Goal: Task Accomplishment & Management: Complete application form

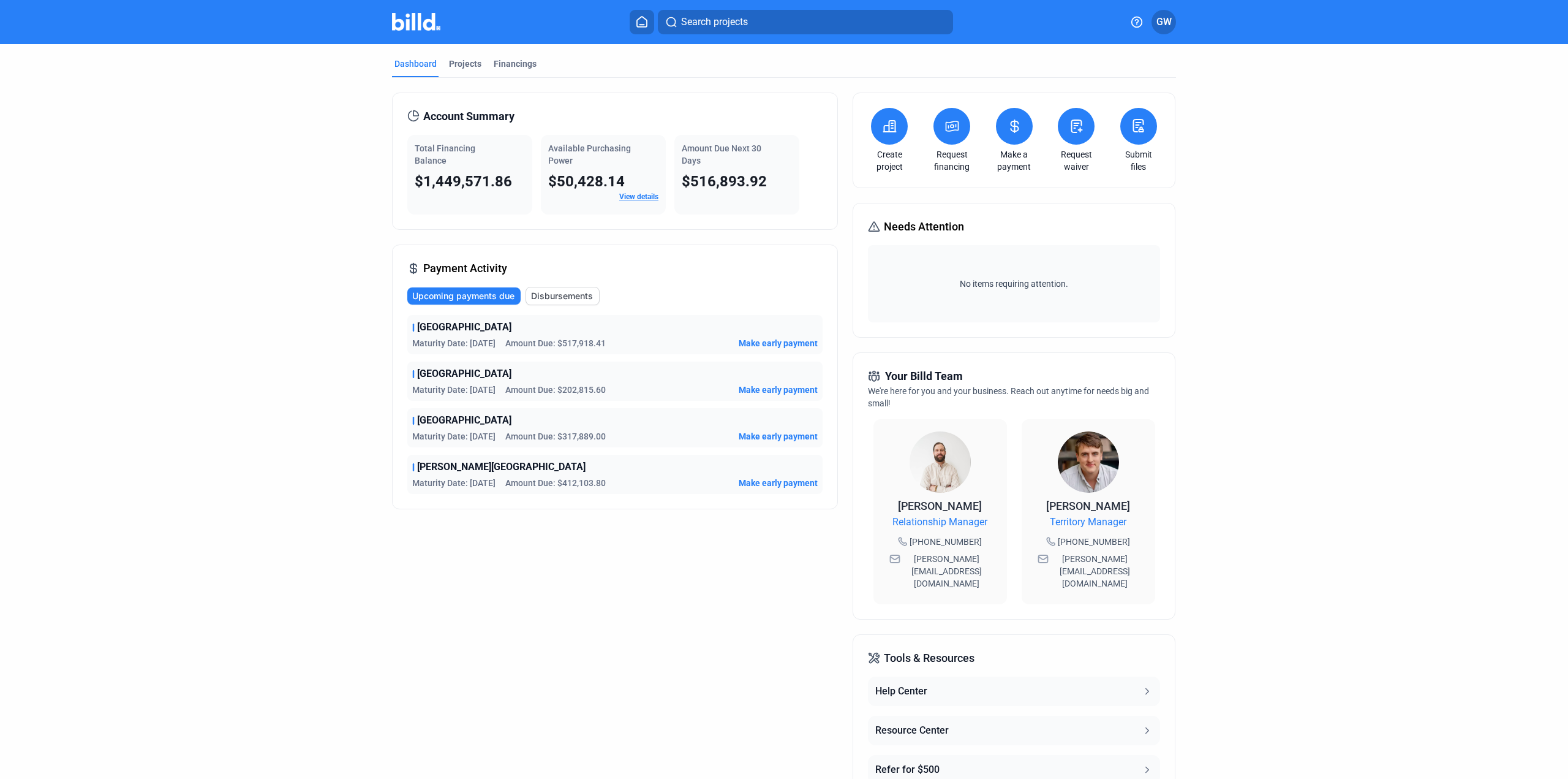
scroll to position [1584140, 0]
click at [420, 25] on img at bounding box center [416, 21] width 48 height 17
click at [223, 455] on dashboard "Dashboard Projects Financings Account Summary Total Financing Balance $1,449,57…" at bounding box center [784, 461] width 1411 height 835
click at [470, 61] on div "Projects" at bounding box center [465, 64] width 33 height 12
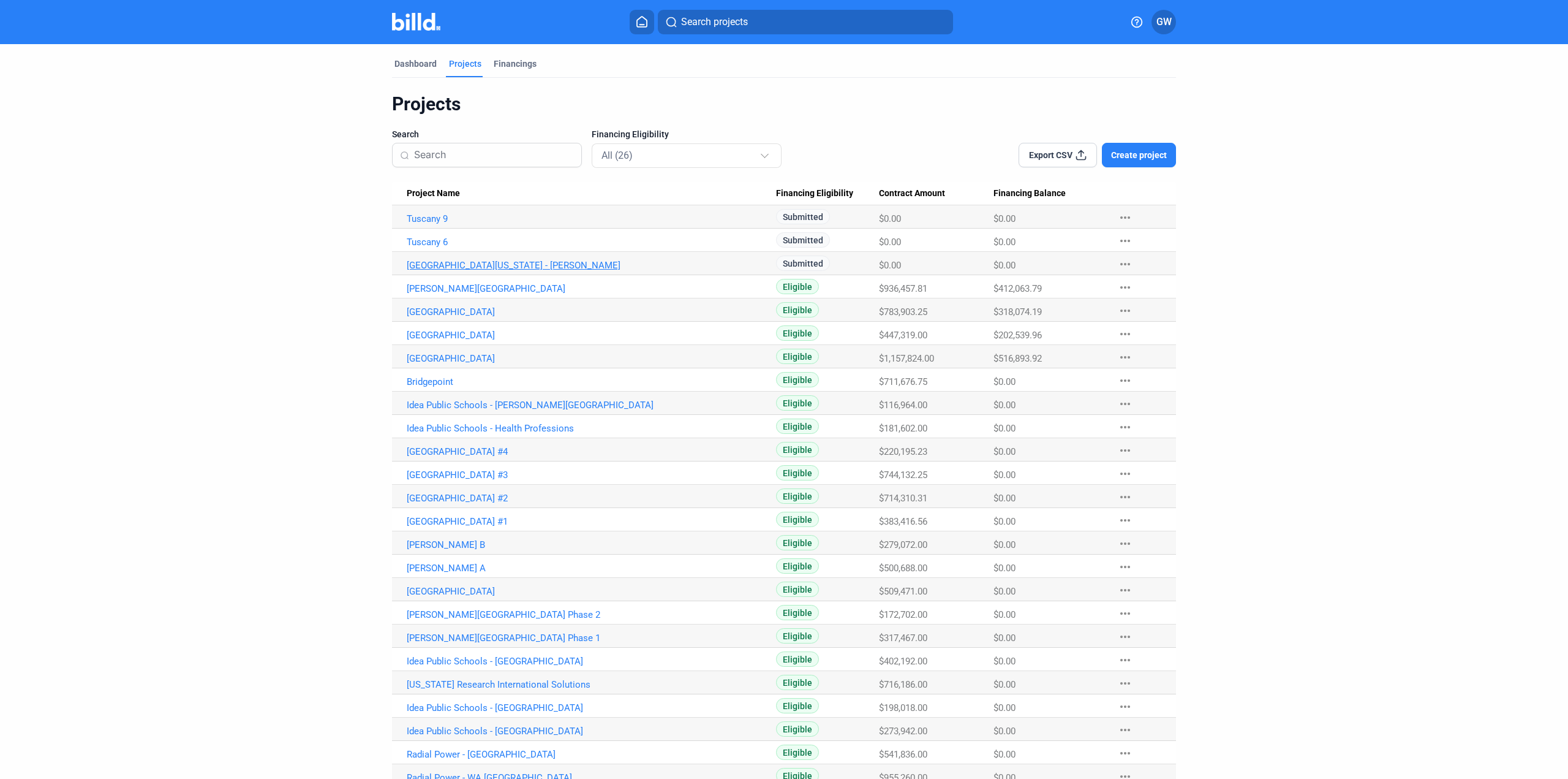
click at [486, 224] on link "[GEOGRAPHIC_DATA][US_STATE] - [PERSON_NAME]" at bounding box center [591, 219] width 369 height 11
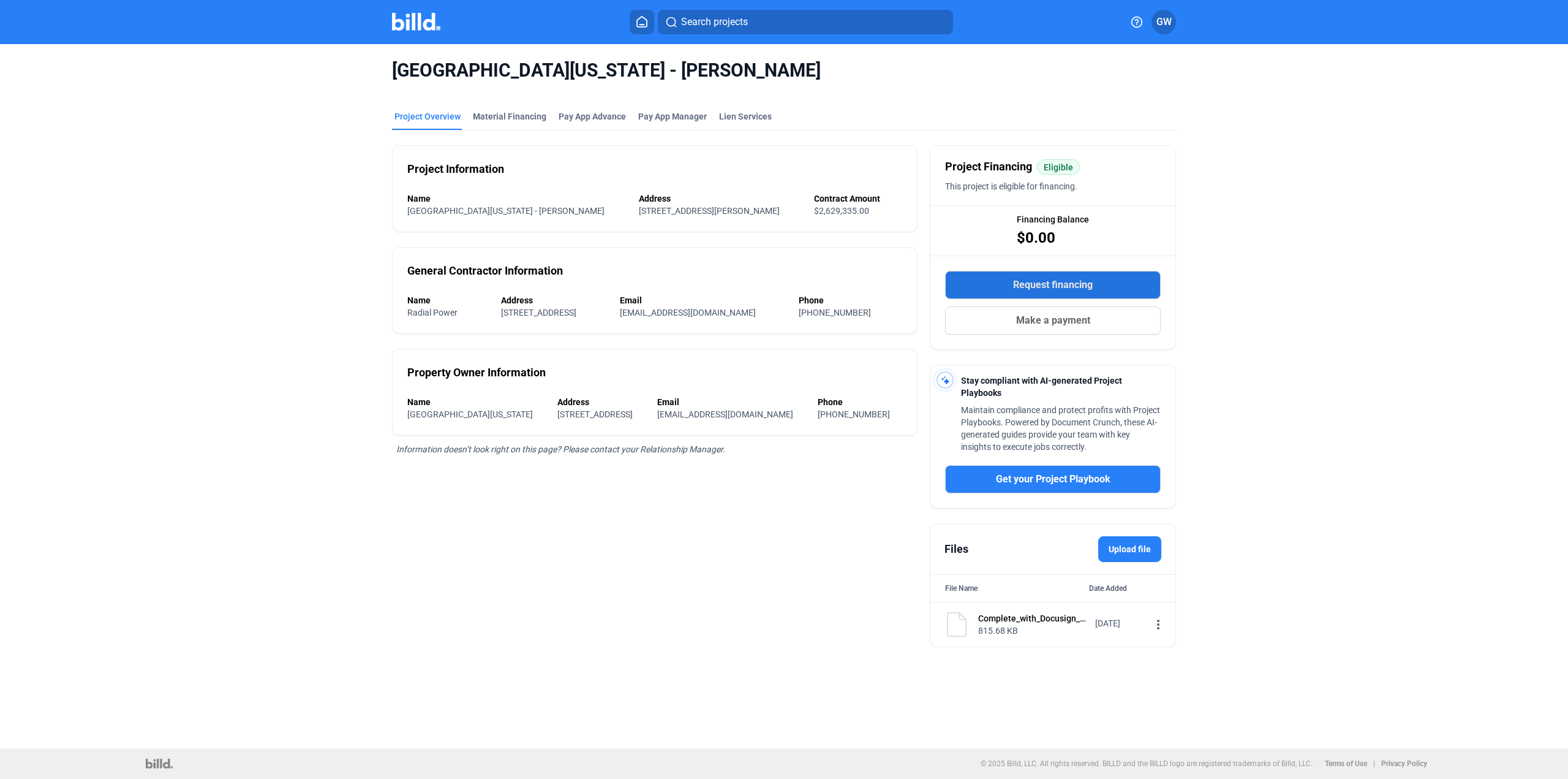
click at [1094, 289] on button "Request financing" at bounding box center [1052, 284] width 215 height 28
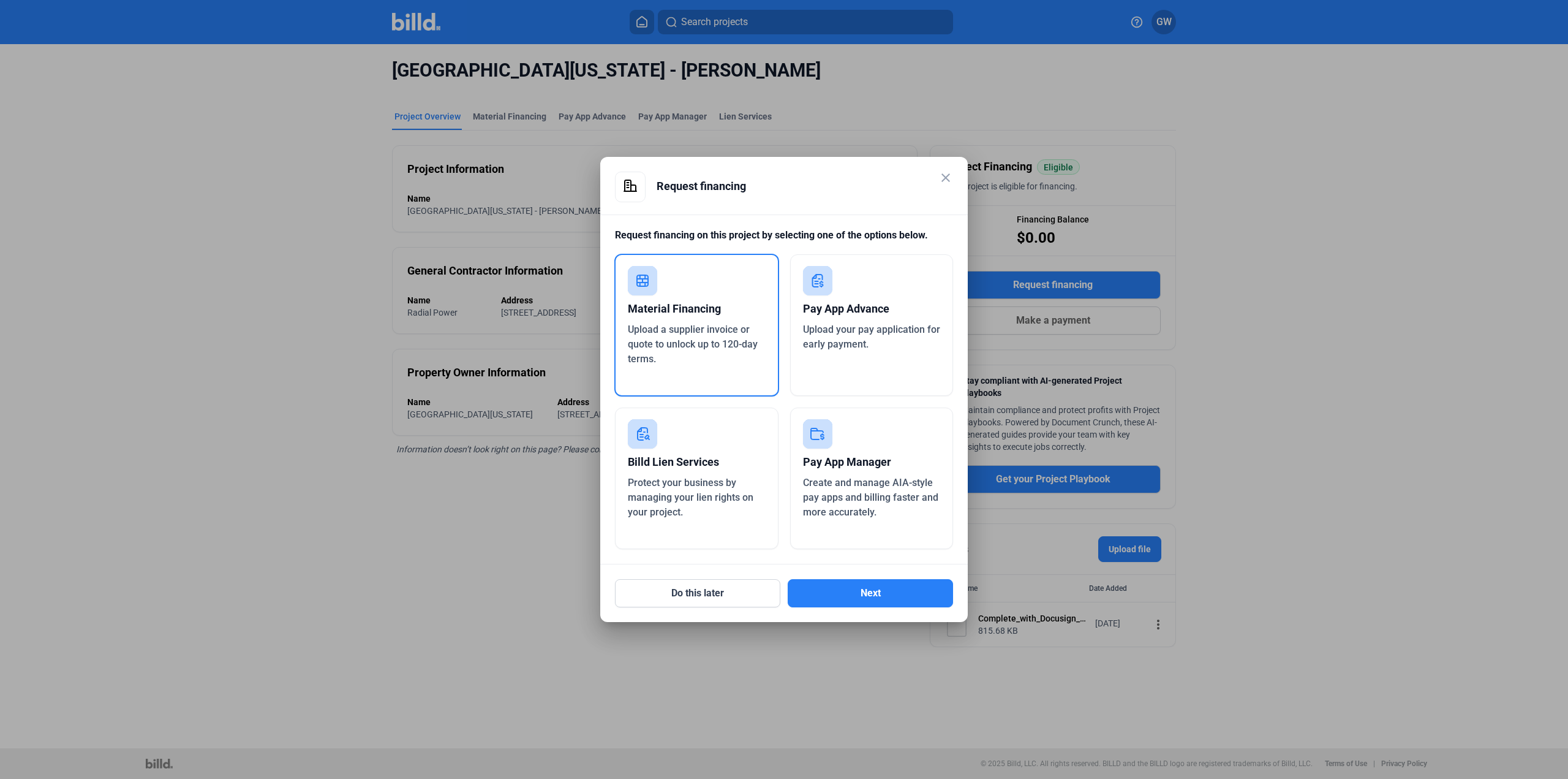
click at [853, 337] on div "Upload your pay application for early payment." at bounding box center [872, 337] width 138 height 29
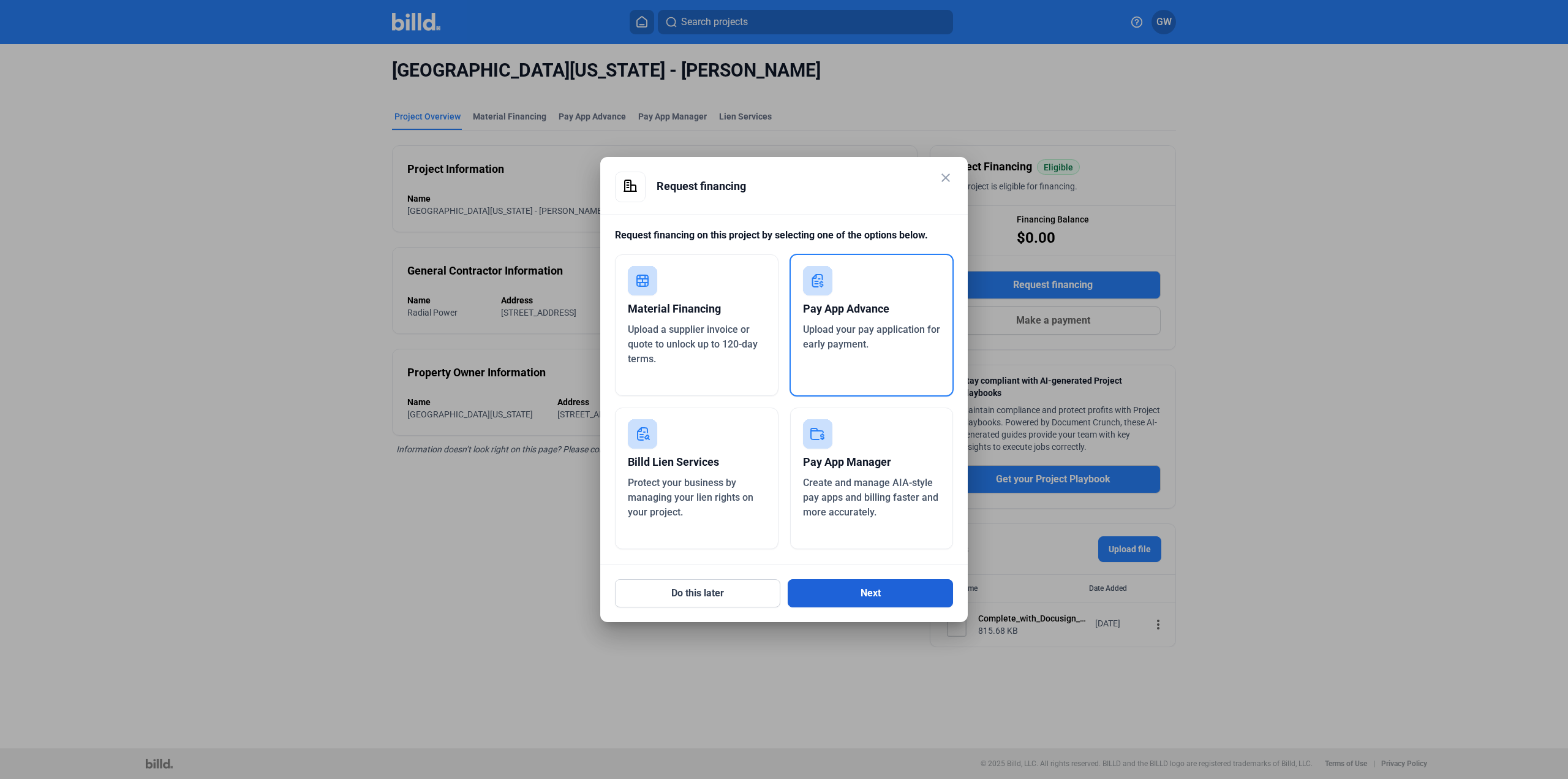
click at [875, 595] on button "Next" at bounding box center [870, 592] width 166 height 28
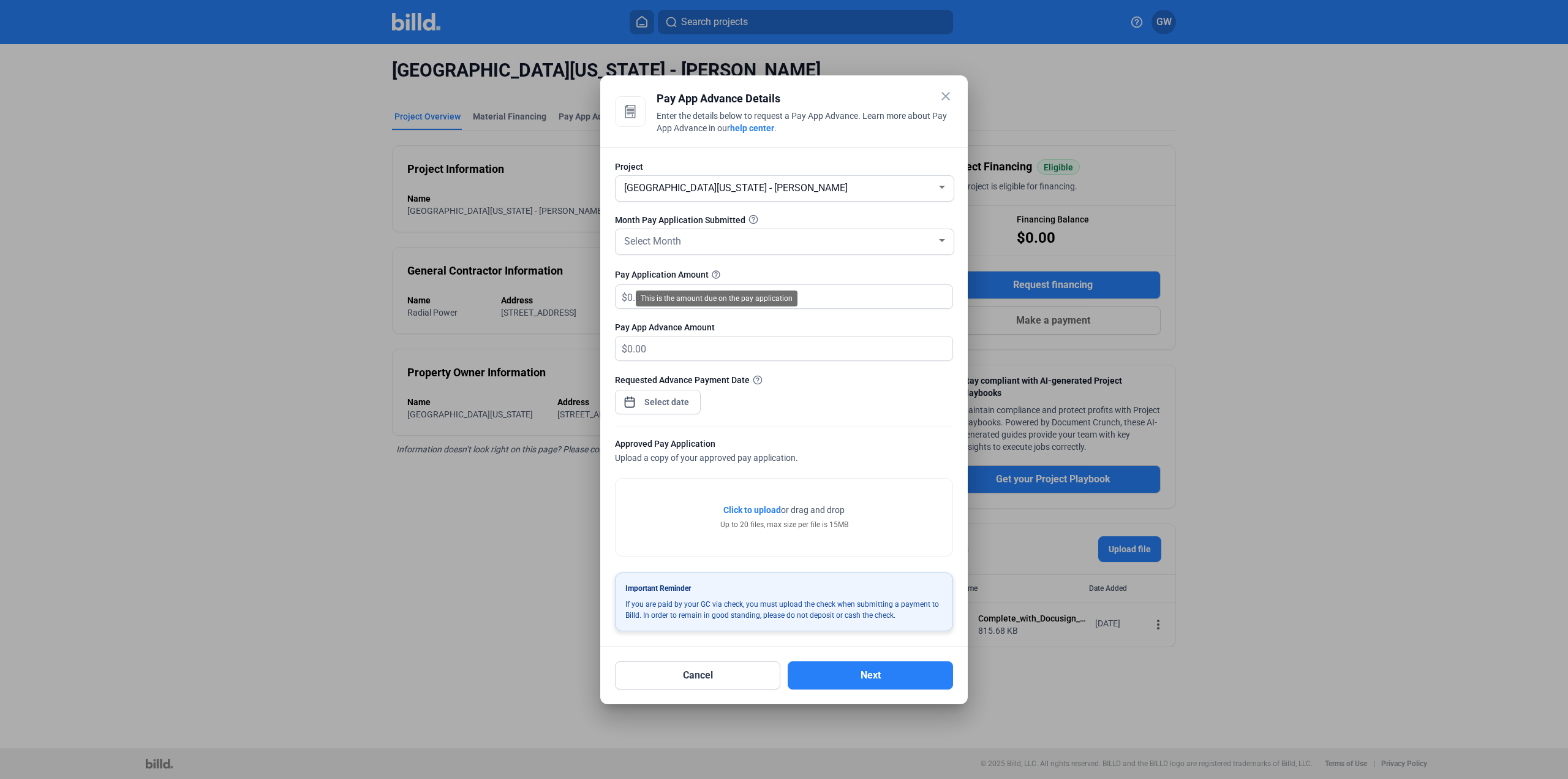
click at [713, 272] on mat-icon "help_outline" at bounding box center [715, 274] width 14 height 14
click at [668, 244] on span "Select Month" at bounding box center [652, 241] width 57 height 11
click at [786, 282] on span "AUG" at bounding box center [784, 287] width 326 height 22
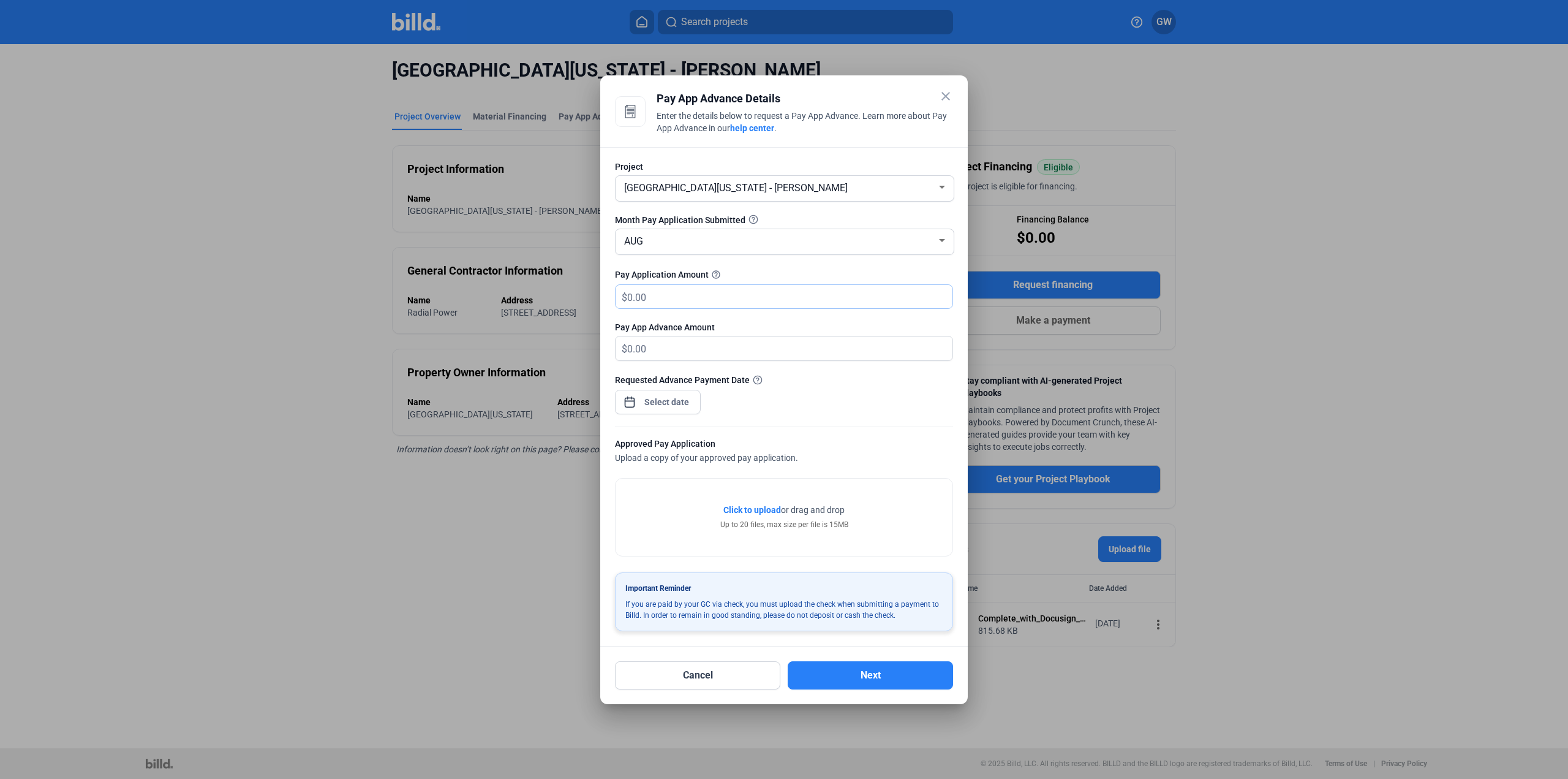
click at [649, 299] on input "text" at bounding box center [782, 297] width 311 height 24
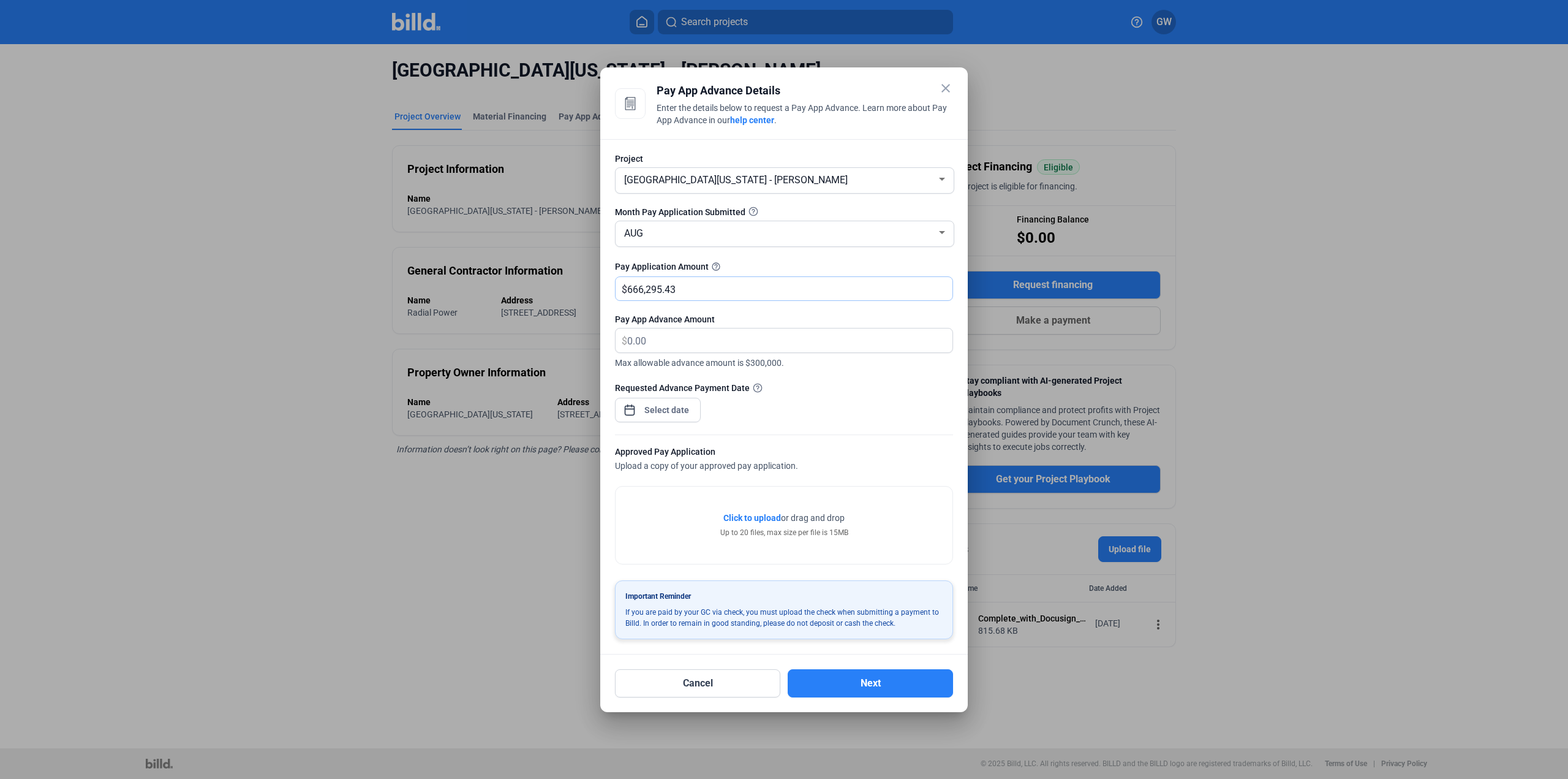
type input "666,295.43"
click at [733, 292] on input "666,295.43" at bounding box center [782, 289] width 311 height 24
type textarea "666,295.43"
click at [659, 290] on input "666,295.43" at bounding box center [782, 289] width 311 height 24
click at [662, 411] on div "close Pay App Advance Details Enter the details below to request a Pay App Adva…" at bounding box center [784, 390] width 1568 height 779
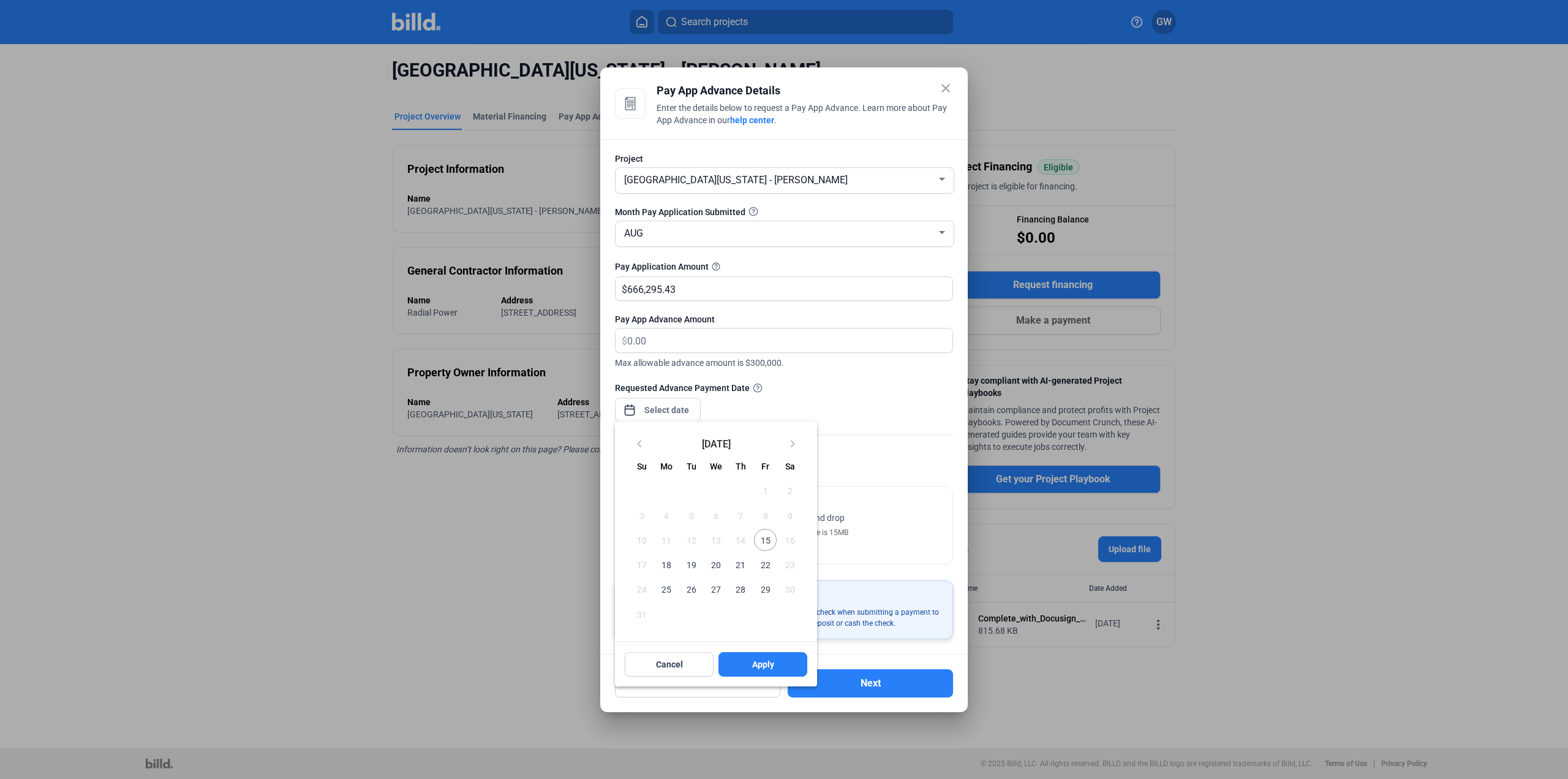
click at [768, 542] on span "15" at bounding box center [764, 539] width 22 height 22
click at [783, 669] on button "Apply" at bounding box center [762, 664] width 88 height 24
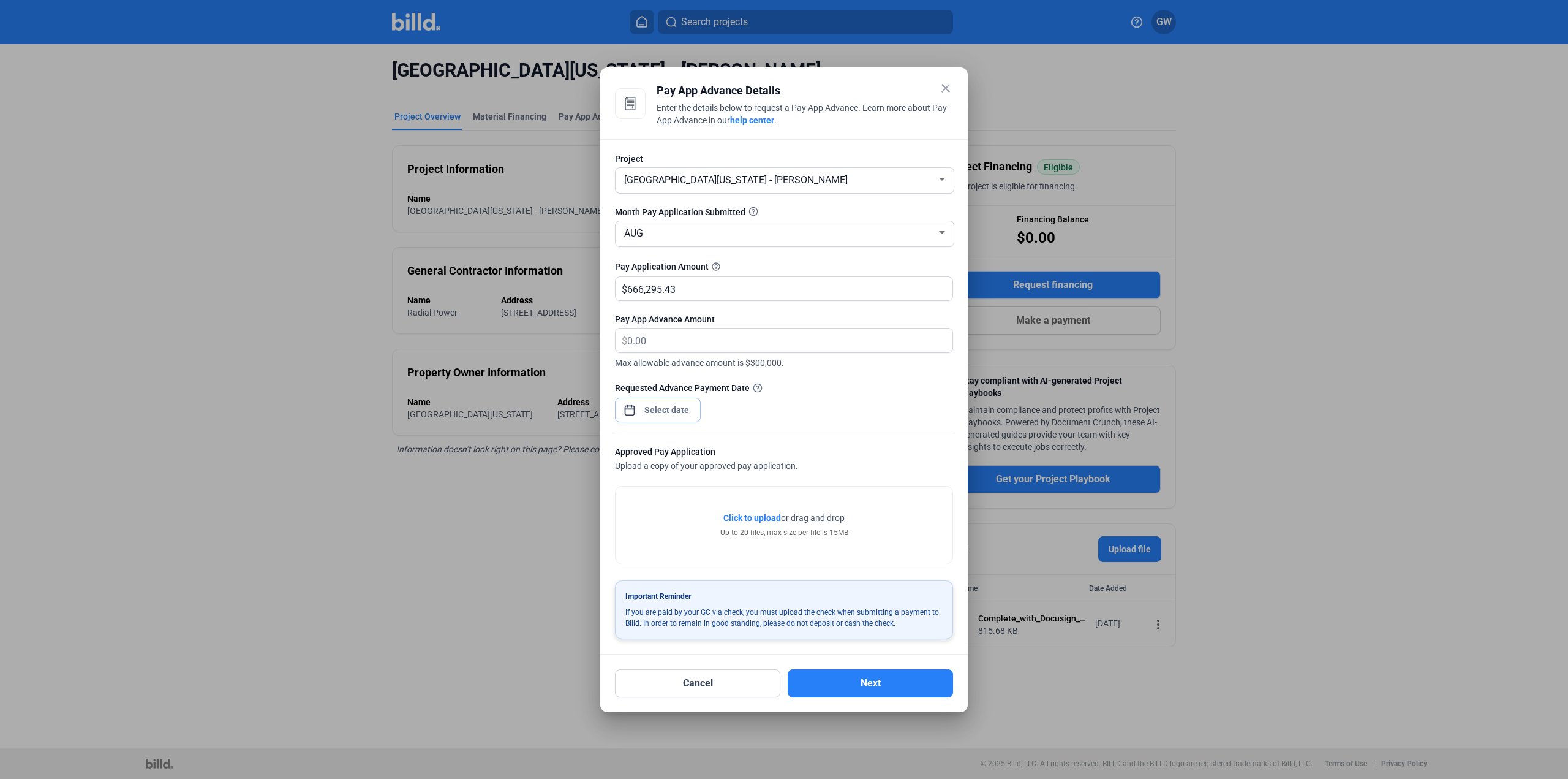
type input "[DATE]"
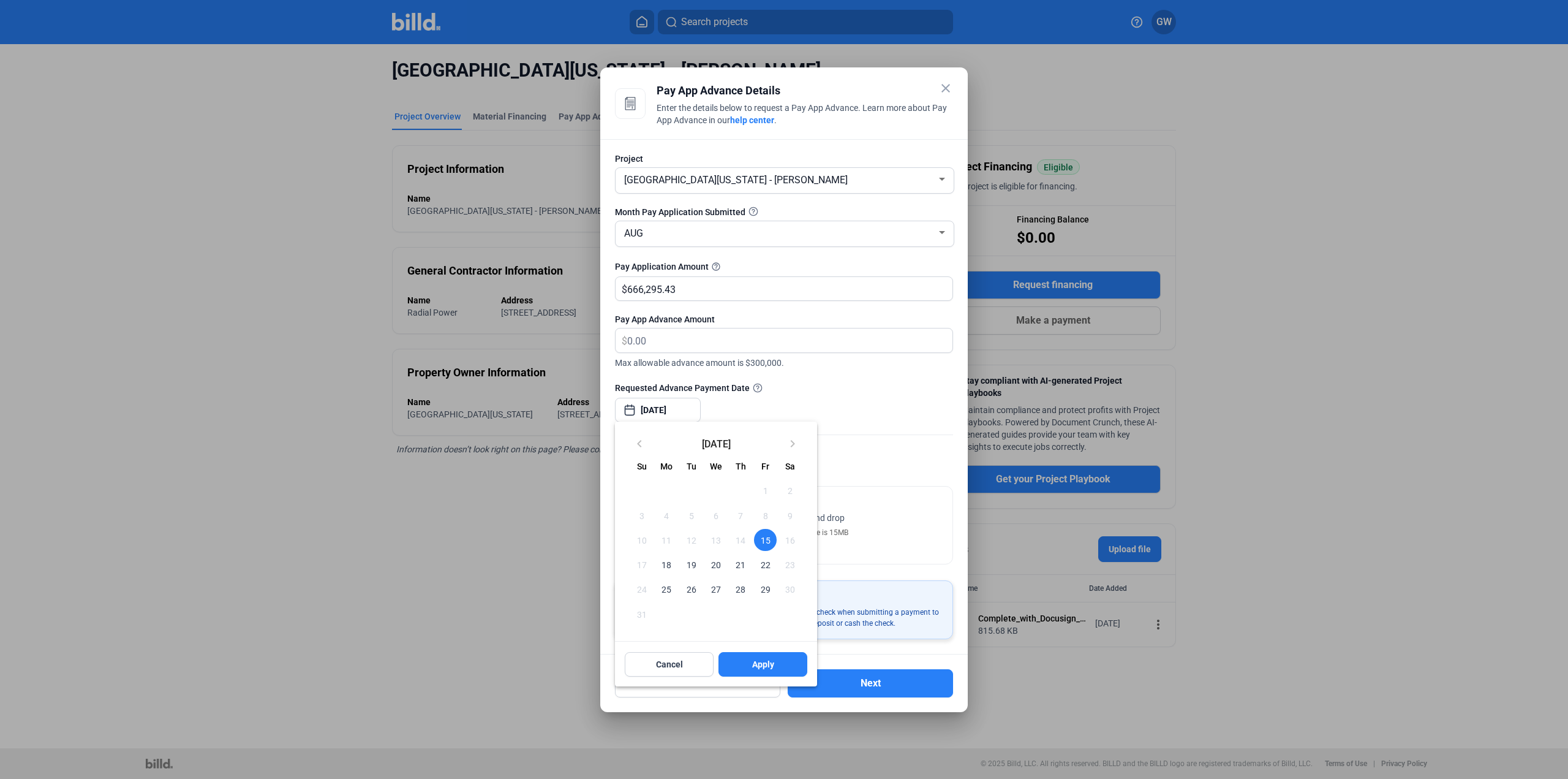
click at [905, 498] on div at bounding box center [784, 390] width 1568 height 779
click at [869, 290] on div at bounding box center [784, 390] width 1568 height 779
click at [849, 173] on div at bounding box center [784, 390] width 1568 height 779
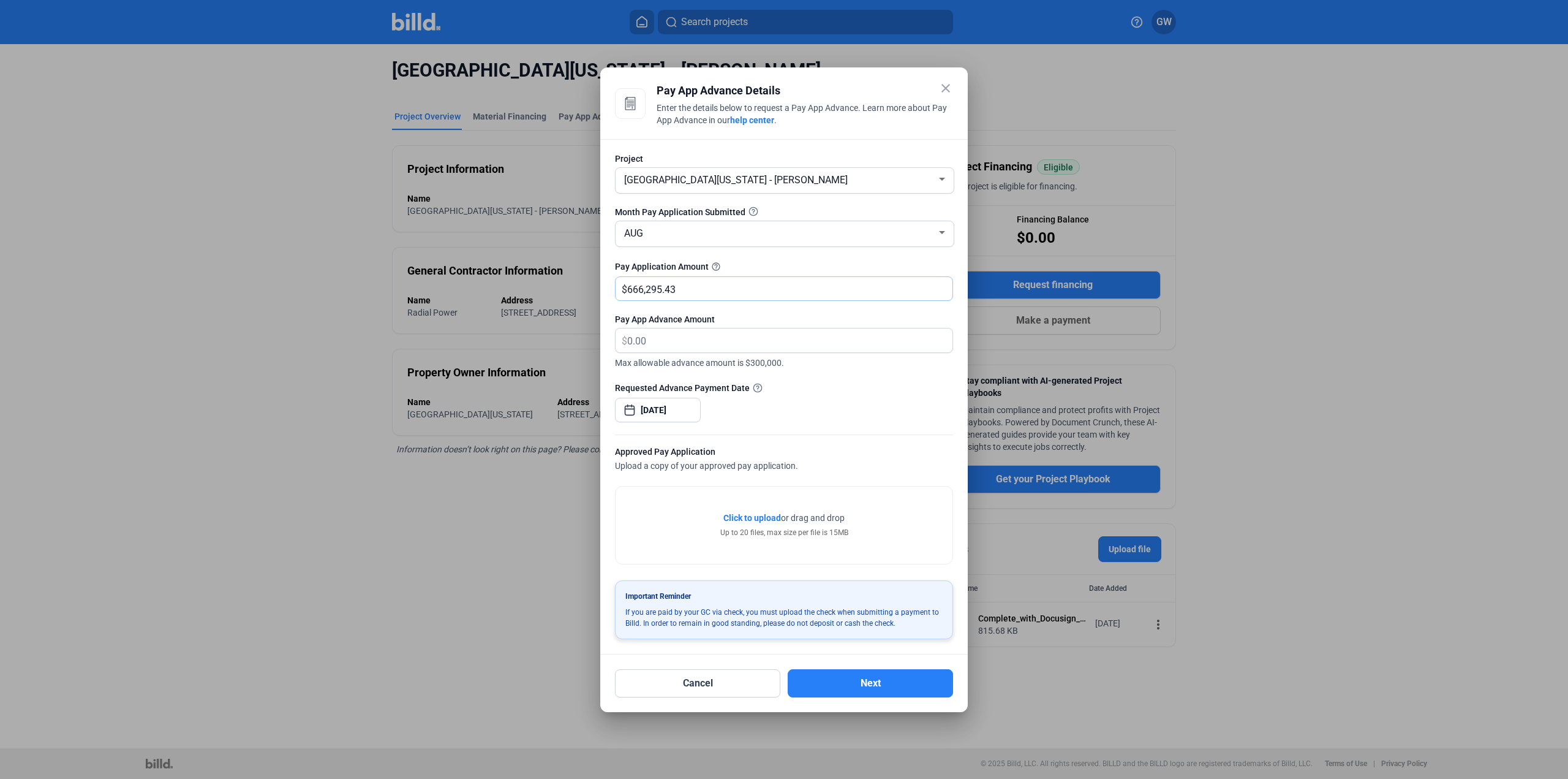
click at [720, 289] on input "666,295.43" at bounding box center [782, 289] width 311 height 24
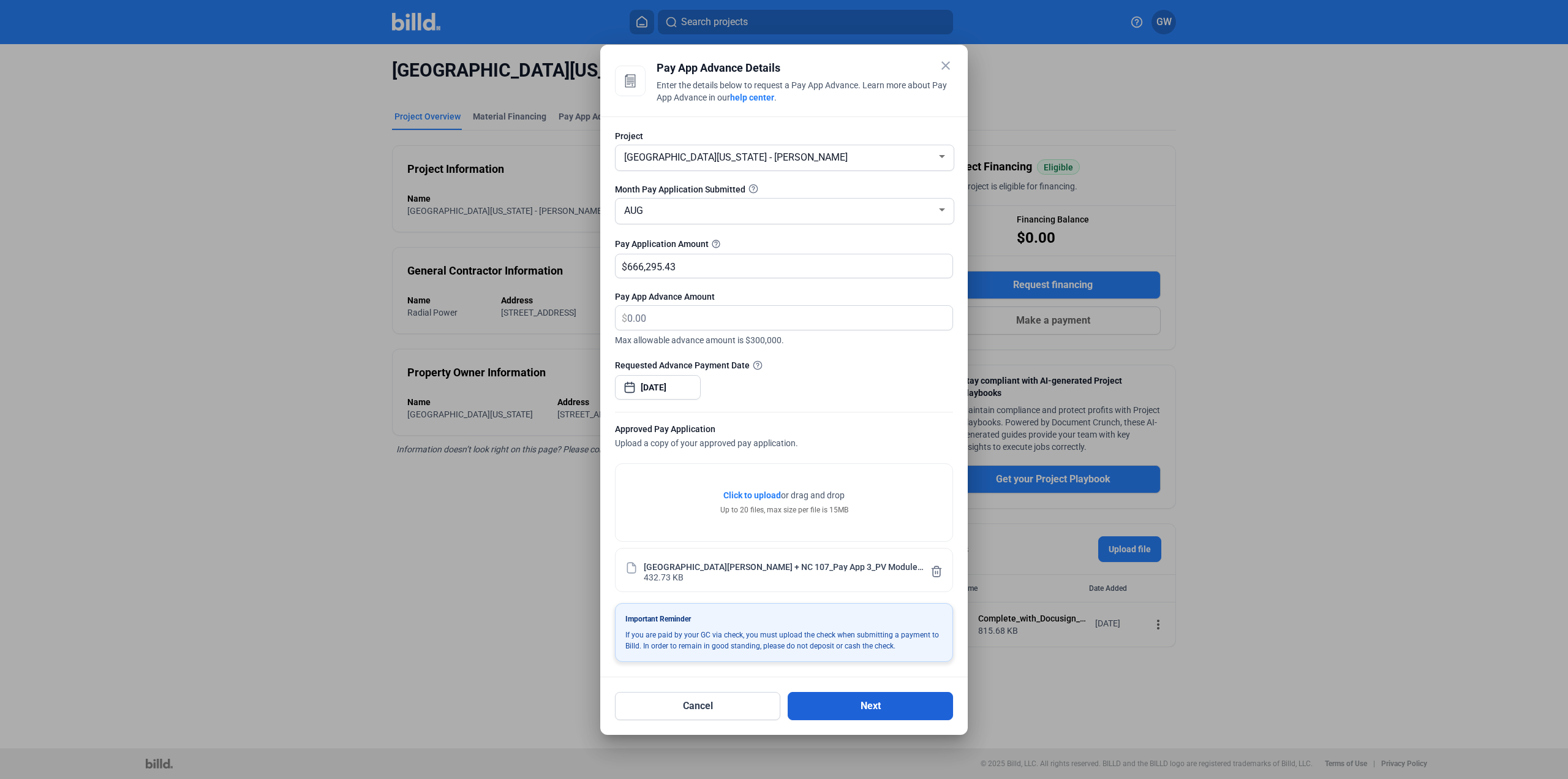
click at [888, 701] on button "Next" at bounding box center [870, 706] width 166 height 28
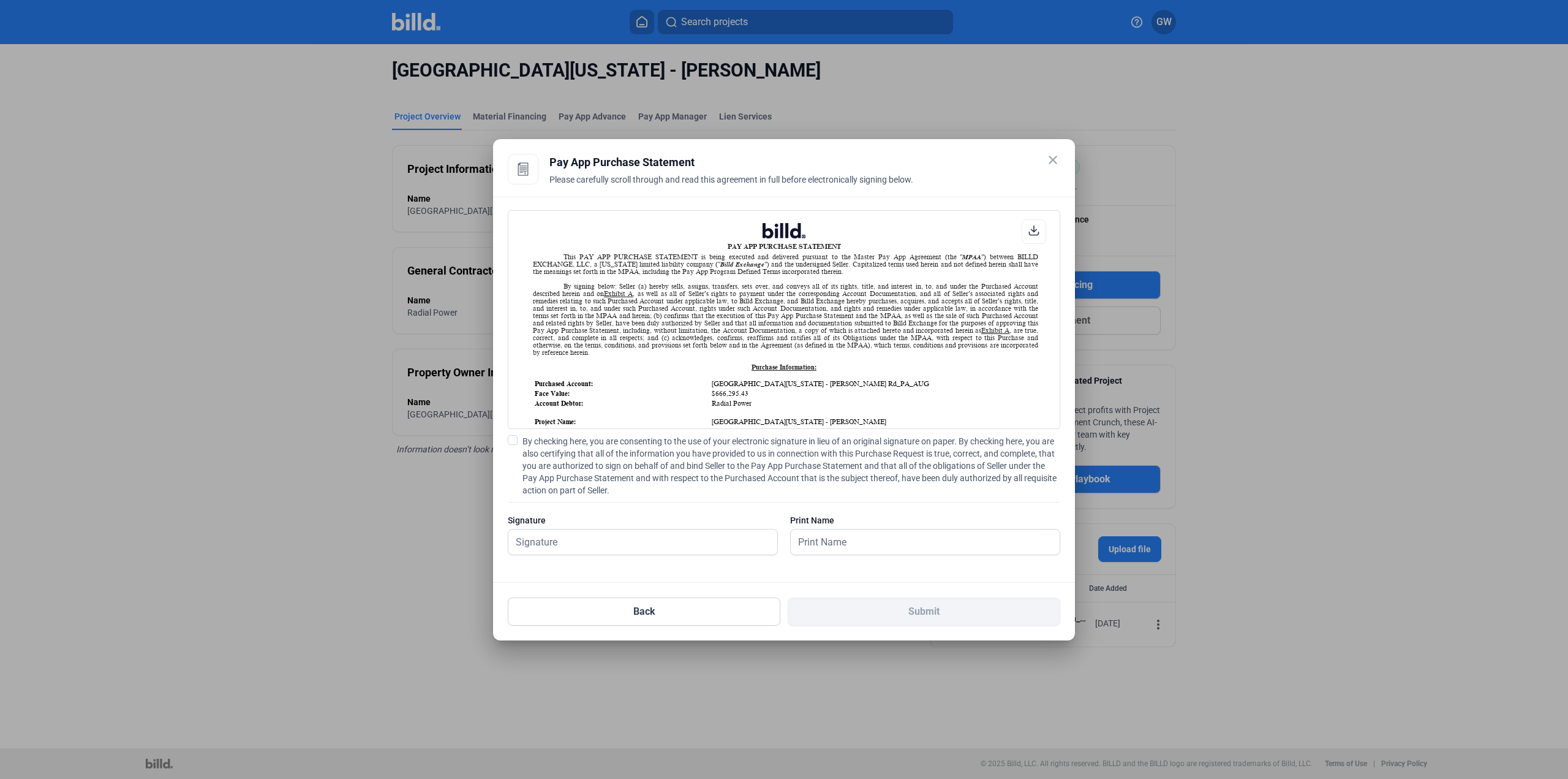
scroll to position [1, 0]
click at [711, 545] on input "text" at bounding box center [643, 542] width 269 height 25
click at [637, 551] on input "text" at bounding box center [643, 542] width 269 height 25
type input "[PERSON_NAME]"
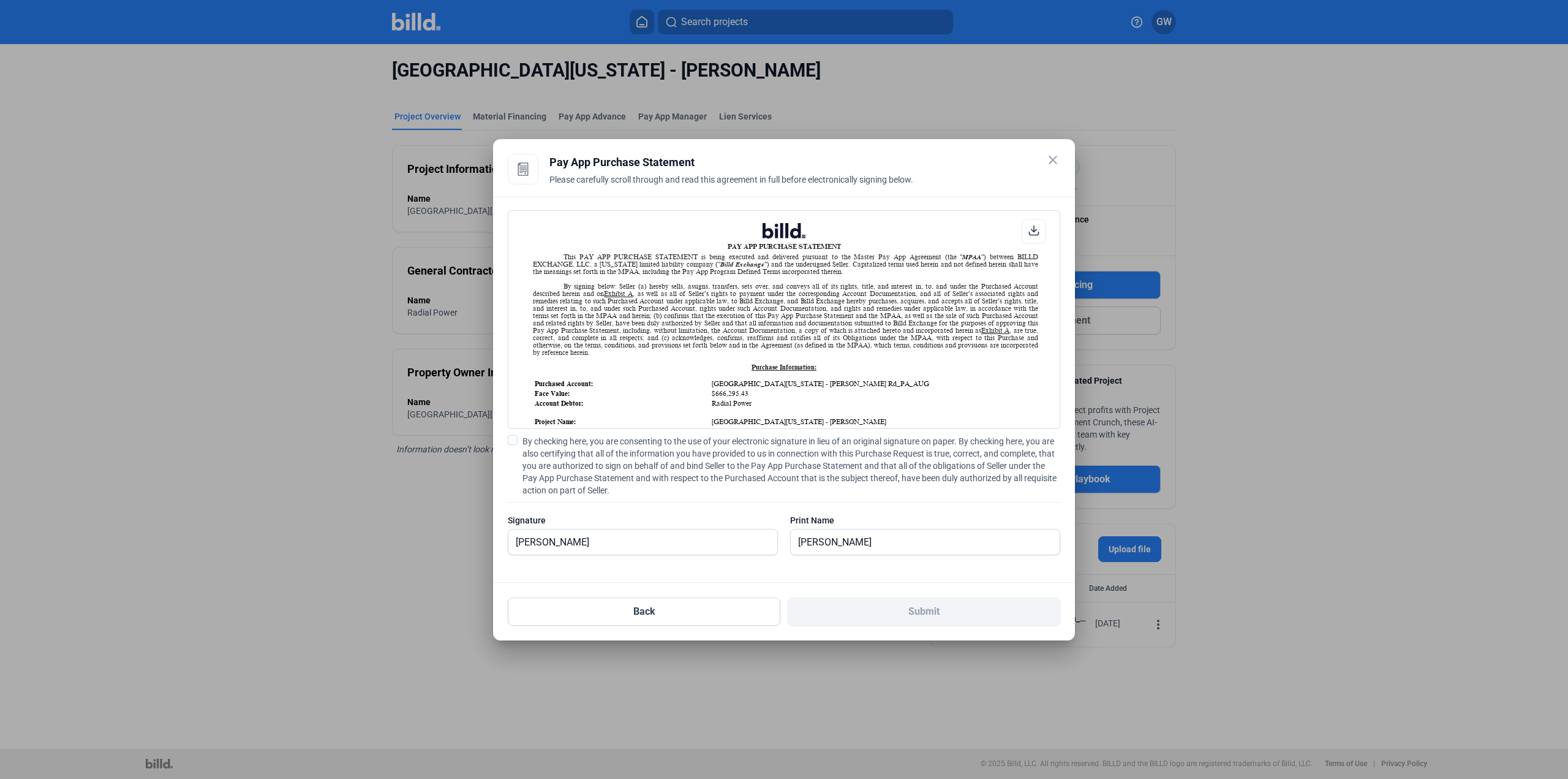
drag, startPoint x: 1059, startPoint y: 222, endPoint x: 1059, endPoint y: 426, distance: 204.0
click at [1060, 436] on div "PAY APP PURCHASE STATEMENT This PAY APP PURCHASE STATEMENT is being executed an…" at bounding box center [784, 390] width 582 height 386
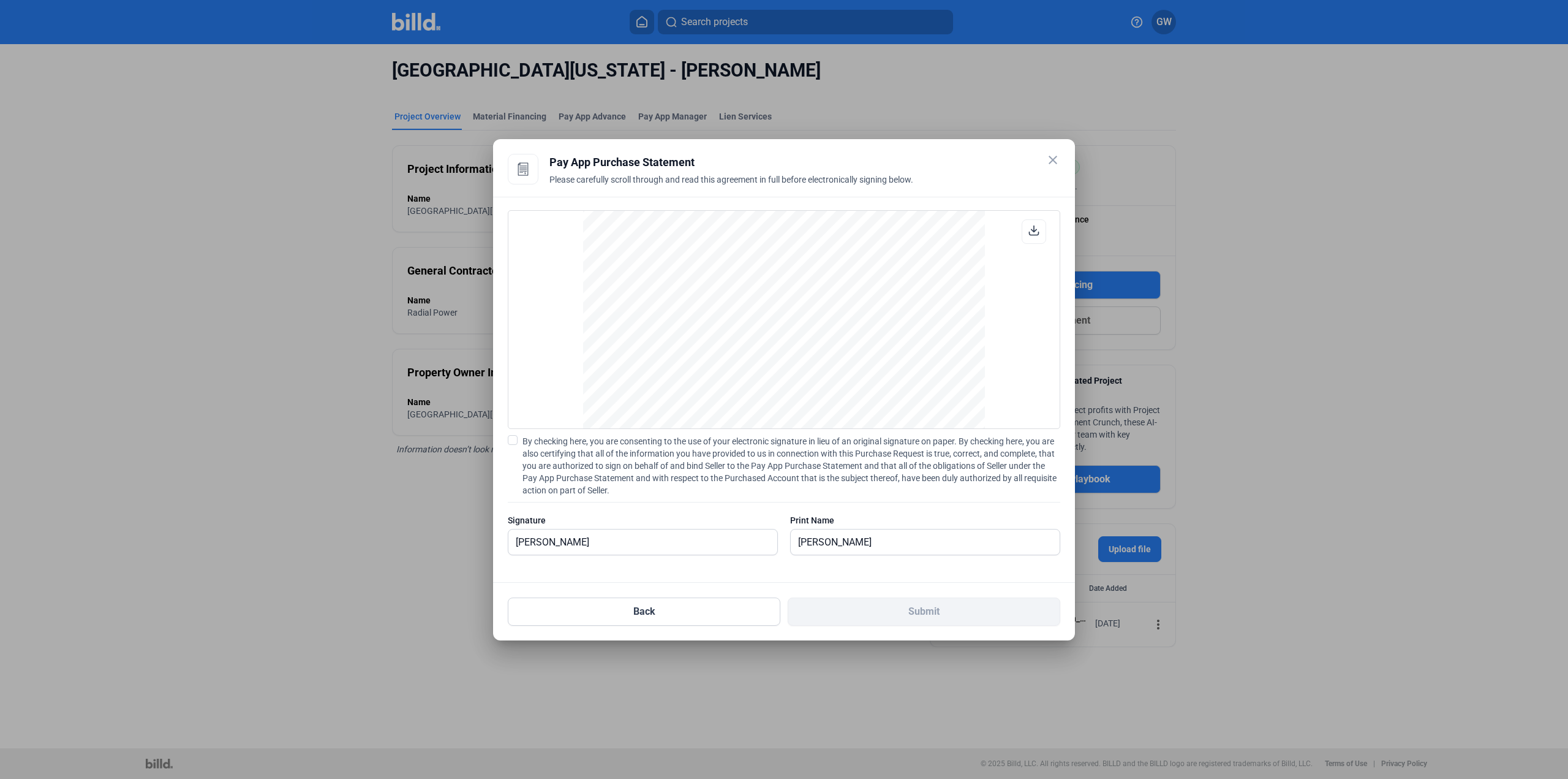
scroll to position [2173, 0]
drag, startPoint x: 1015, startPoint y: 501, endPoint x: 1002, endPoint y: 512, distance: 17.0
click at [1014, 501] on div "By checking here, you are consenting to the use of your electronic signature in…" at bounding box center [784, 501] width 553 height 132
click at [1002, 467] on span "By checking here, you are consenting to the use of your electronic signature in…" at bounding box center [791, 465] width 538 height 61
click at [0, 0] on input "By checking here, you are consenting to the use of your electronic signature in…" at bounding box center [0, 0] width 0 height 0
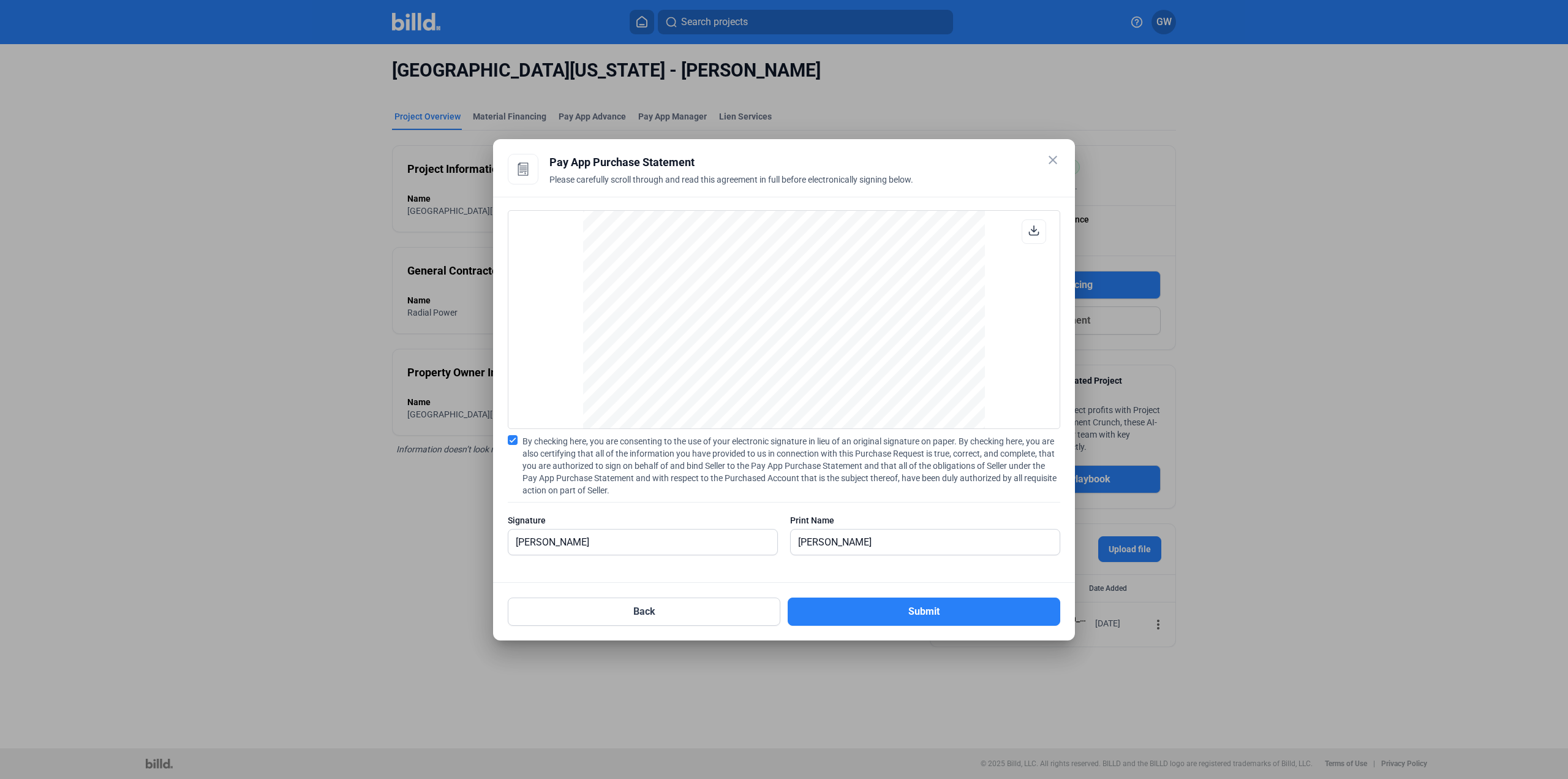
click at [896, 601] on button "Submit" at bounding box center [924, 611] width 272 height 28
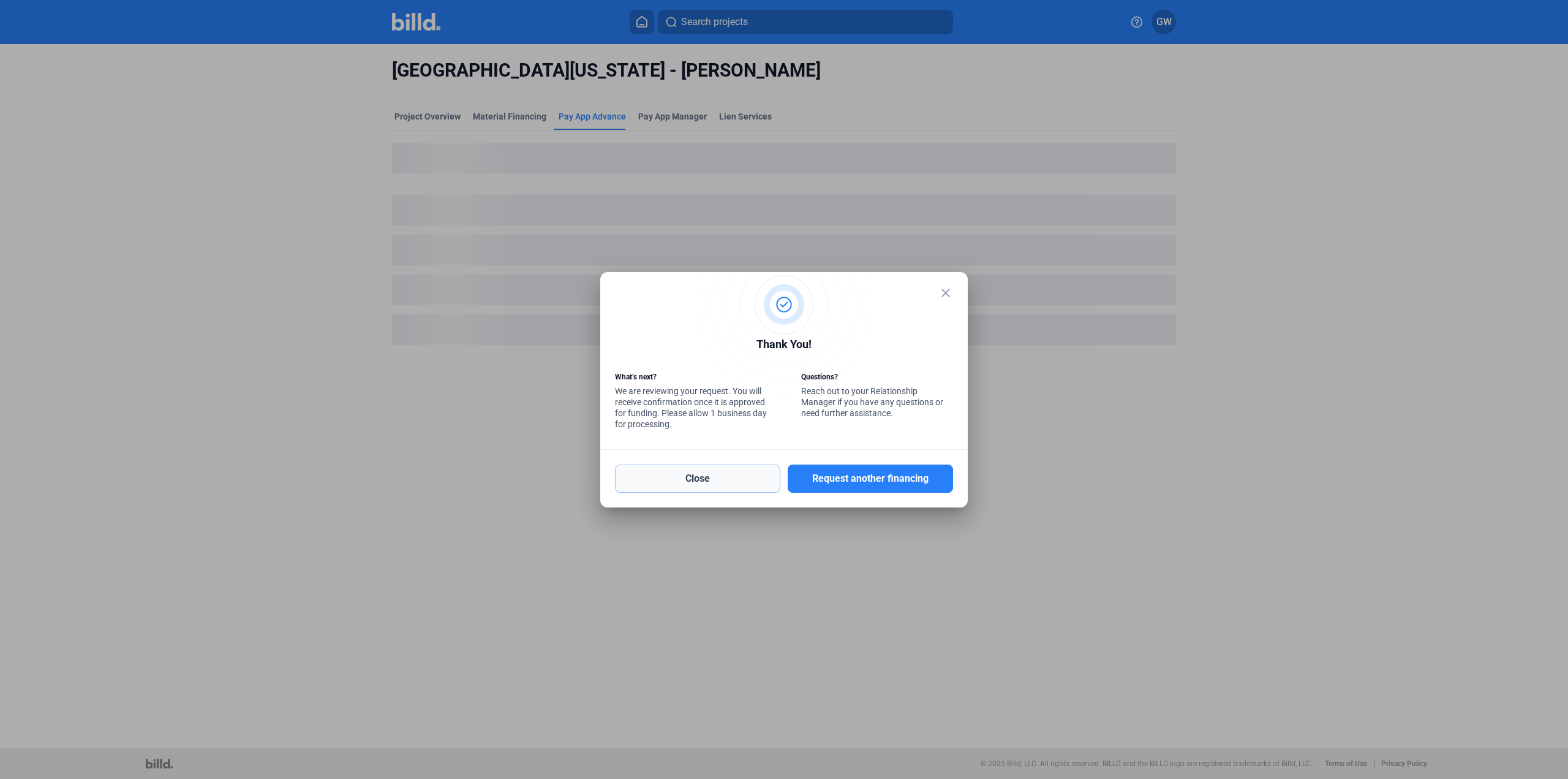
click at [674, 475] on button "Close" at bounding box center [697, 478] width 166 height 28
